Goal: Task Accomplishment & Management: Manage account settings

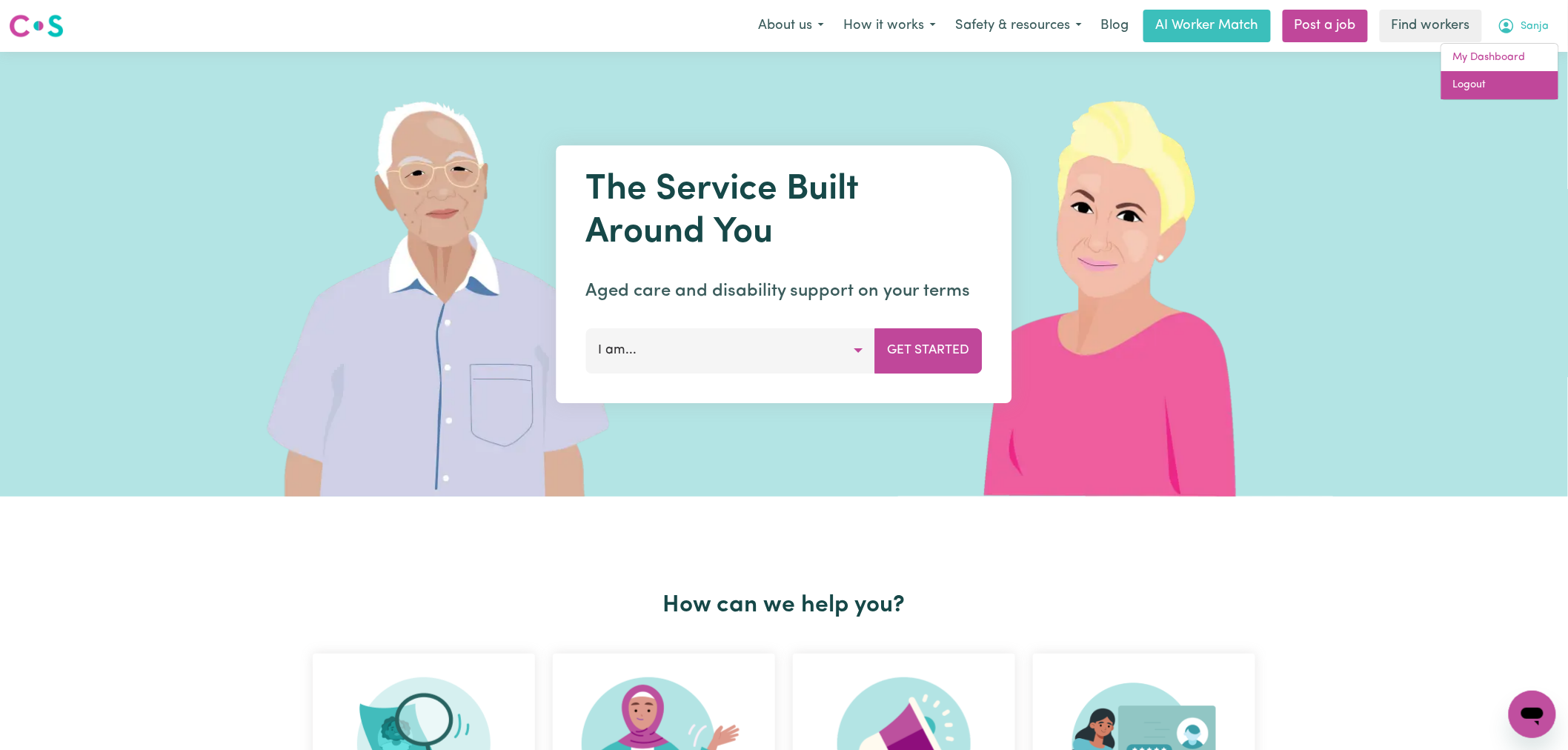
click at [1513, 83] on link "Logout" at bounding box center [1500, 85] width 117 height 28
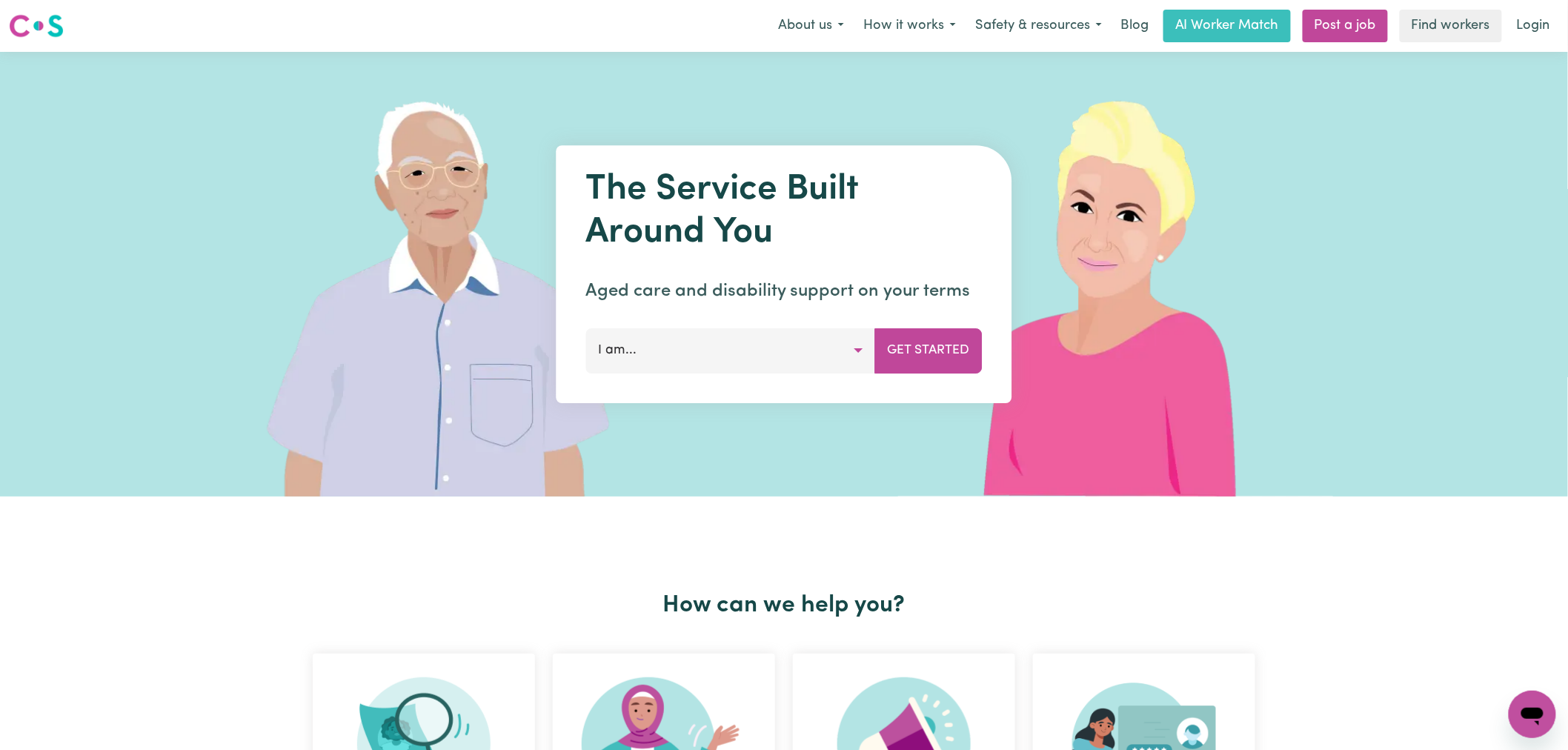
click at [492, 101] on img at bounding box center [449, 273] width 442 height 444
click at [1532, 30] on link "Login" at bounding box center [1534, 26] width 51 height 33
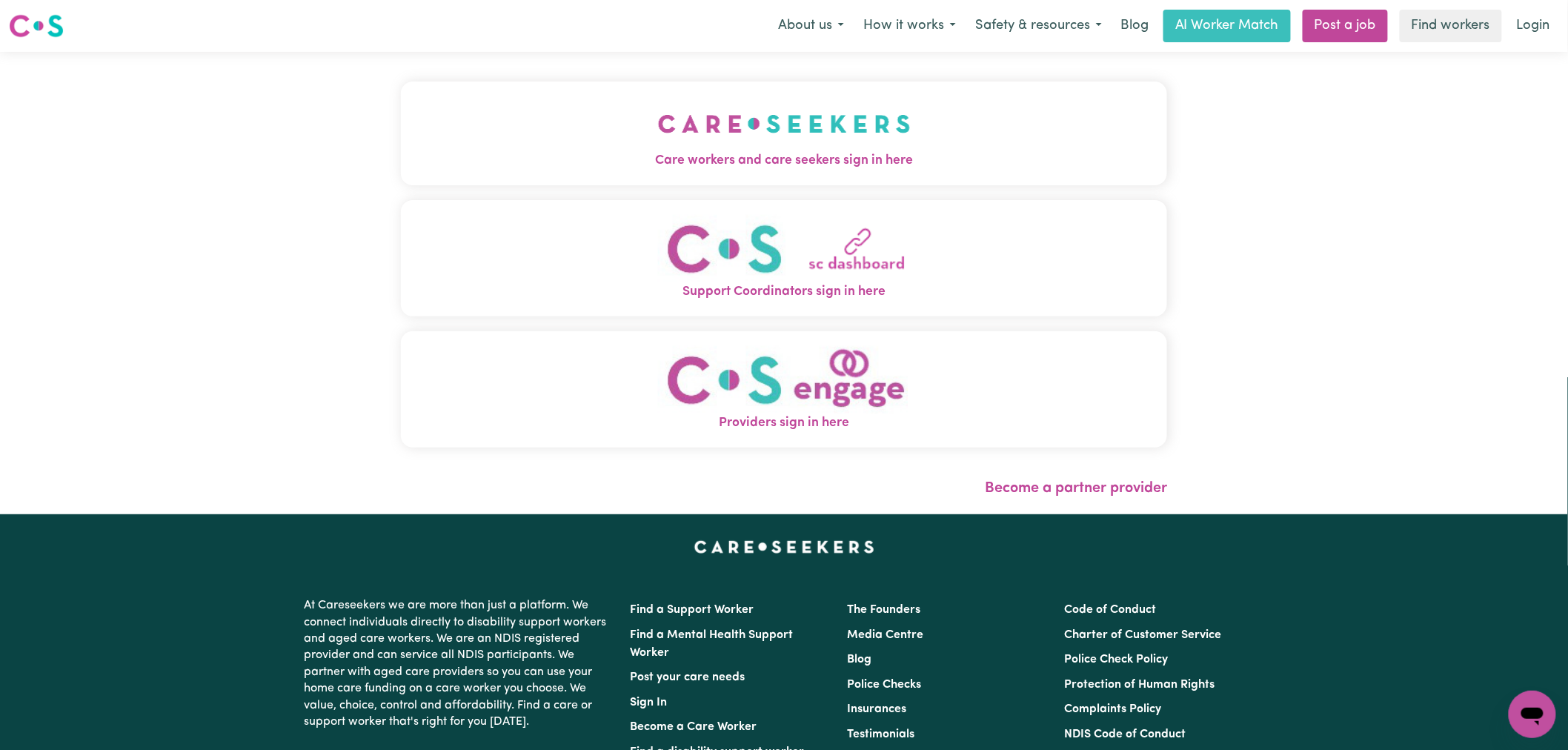
click at [592, 129] on button "Care workers and care seekers sign in here" at bounding box center [784, 133] width 766 height 104
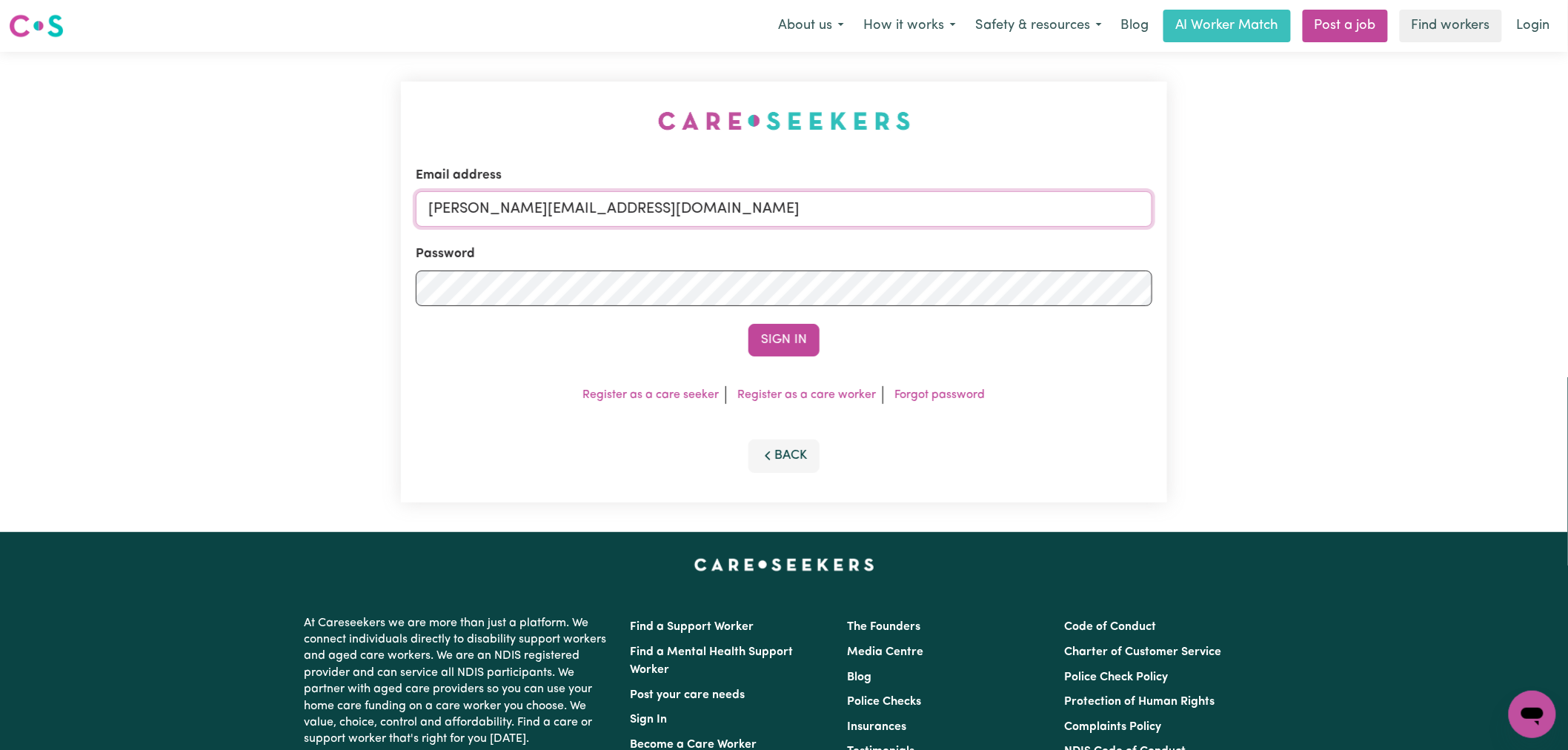
click at [729, 219] on input "[PERSON_NAME][EMAIL_ADDRESS][DOMAIN_NAME]" at bounding box center [784, 209] width 737 height 35
drag, startPoint x: 813, startPoint y: 191, endPoint x: 505, endPoint y: 199, distance: 308.1
click at [505, 199] on input "[EMAIL_ADDRESS][DOMAIN_NAME]" at bounding box center [784, 209] width 737 height 35
type input "[EMAIL_ADDRESS][DOMAIN_NAME]"
click at [749, 324] on button "Sign In" at bounding box center [784, 340] width 71 height 33
